Goal: Information Seeking & Learning: Learn about a topic

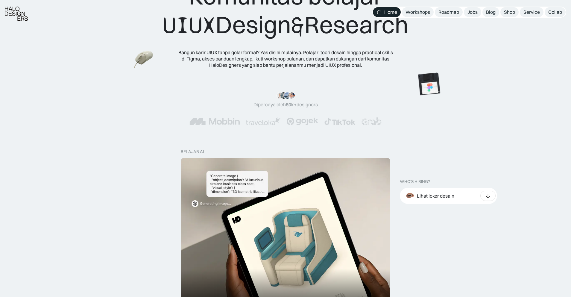
scroll to position [72, 0]
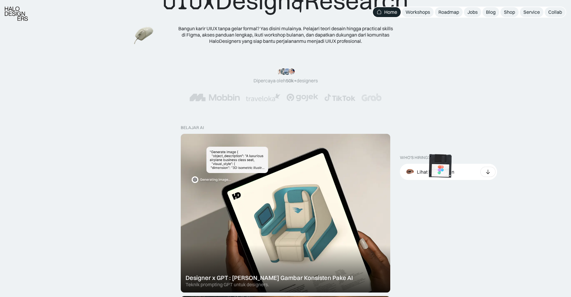
click at [437, 170] on img at bounding box center [440, 166] width 34 height 34
click at [157, 52] on img at bounding box center [145, 41] width 23 height 21
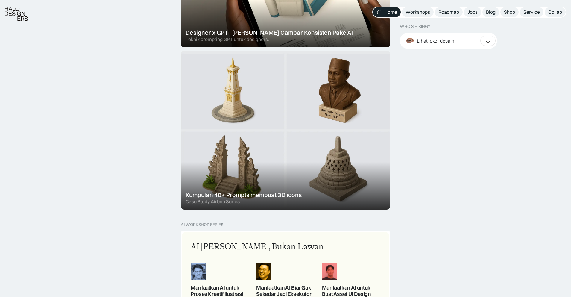
scroll to position [392, 0]
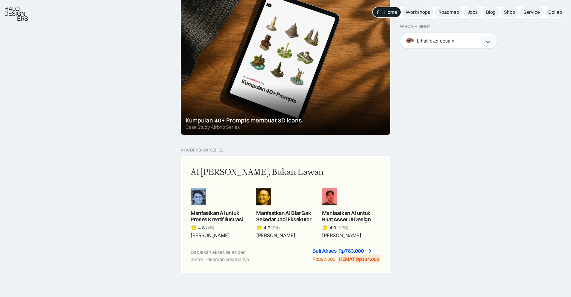
click at [478, 44] on div "Lihat loker desain" at bounding box center [448, 41] width 97 height 16
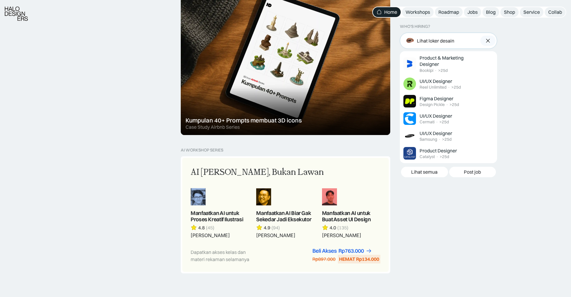
click at [478, 44] on div "Lihat loker desain" at bounding box center [448, 41] width 97 height 16
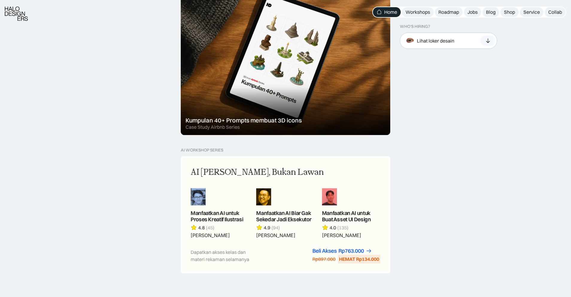
click at [479, 43] on div "Lihat loker desain" at bounding box center [448, 41] width 97 height 16
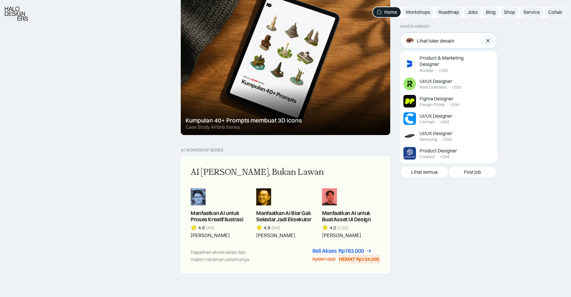
click at [479, 43] on div "Lihat loker desain" at bounding box center [448, 41] width 97 height 16
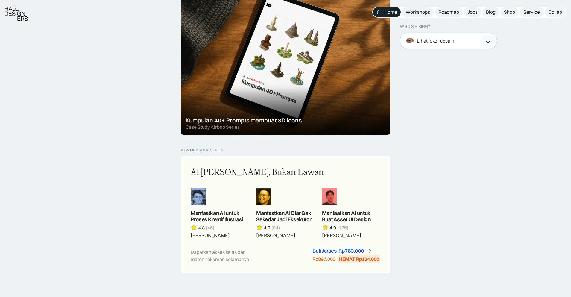
click at [479, 43] on div "Lihat loker desain" at bounding box center [448, 41] width 97 height 16
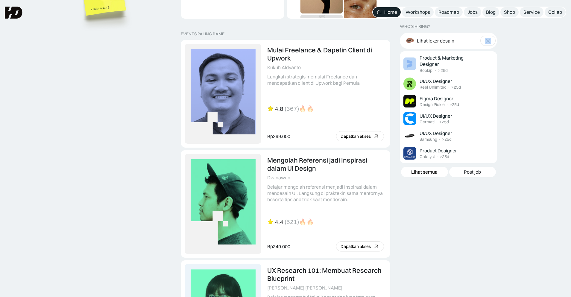
scroll to position [1230, 0]
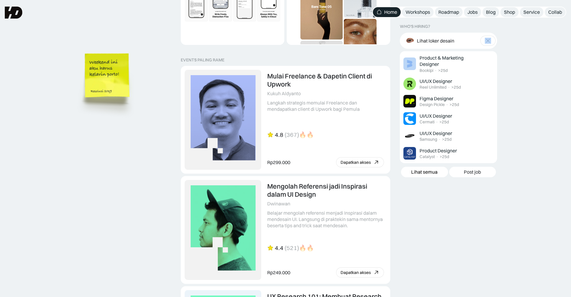
click at [92, 121] on img at bounding box center [108, 85] width 68 height 74
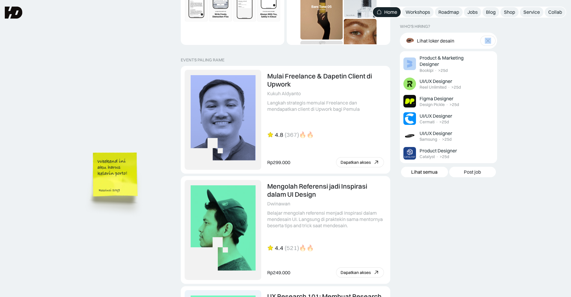
click at [120, 220] on img at bounding box center [116, 184] width 68 height 74
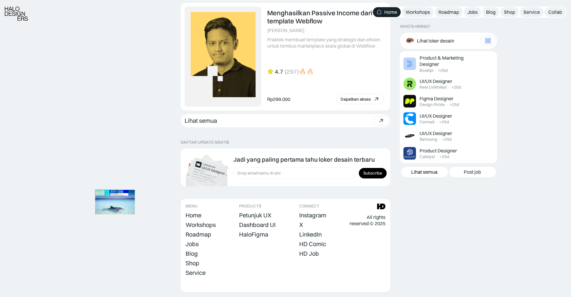
scroll to position [1642, 0]
